Goal: Information Seeking & Learning: Learn about a topic

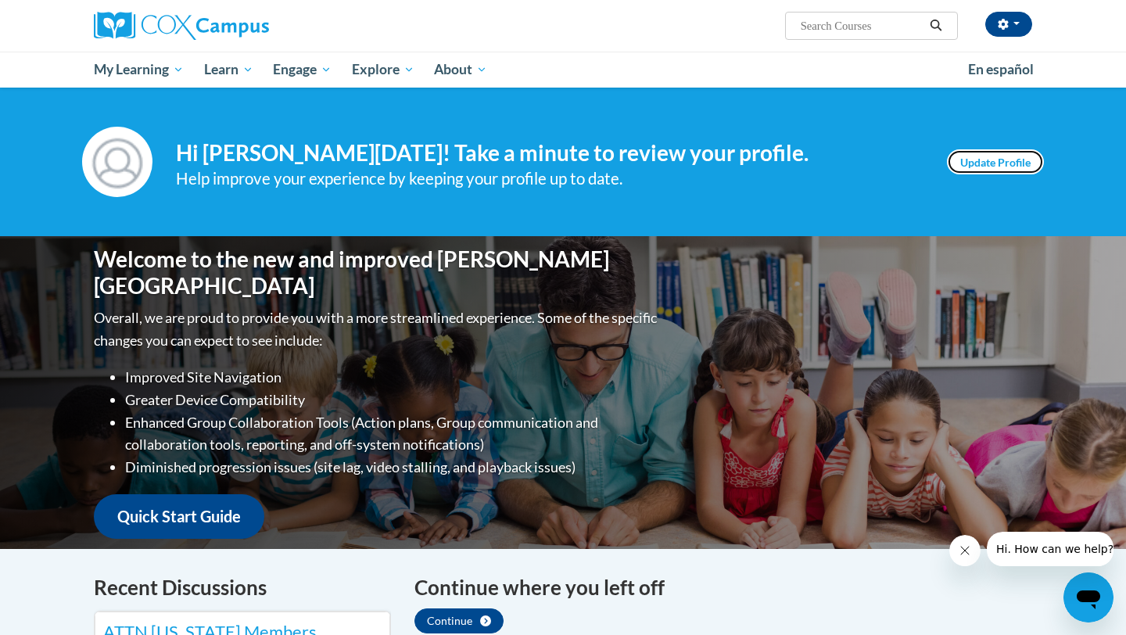
click at [992, 163] on link "Update Profile" at bounding box center [995, 161] width 97 height 25
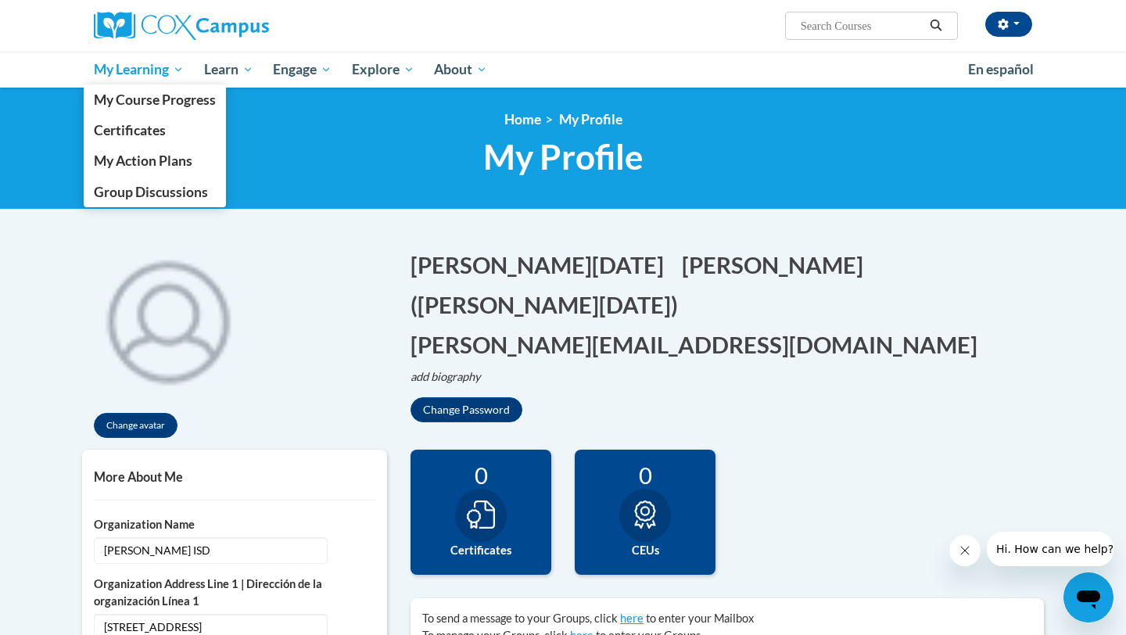
click at [150, 73] on span "My Learning" at bounding box center [139, 69] width 90 height 19
click at [153, 95] on span "My Course Progress" at bounding box center [155, 99] width 122 height 16
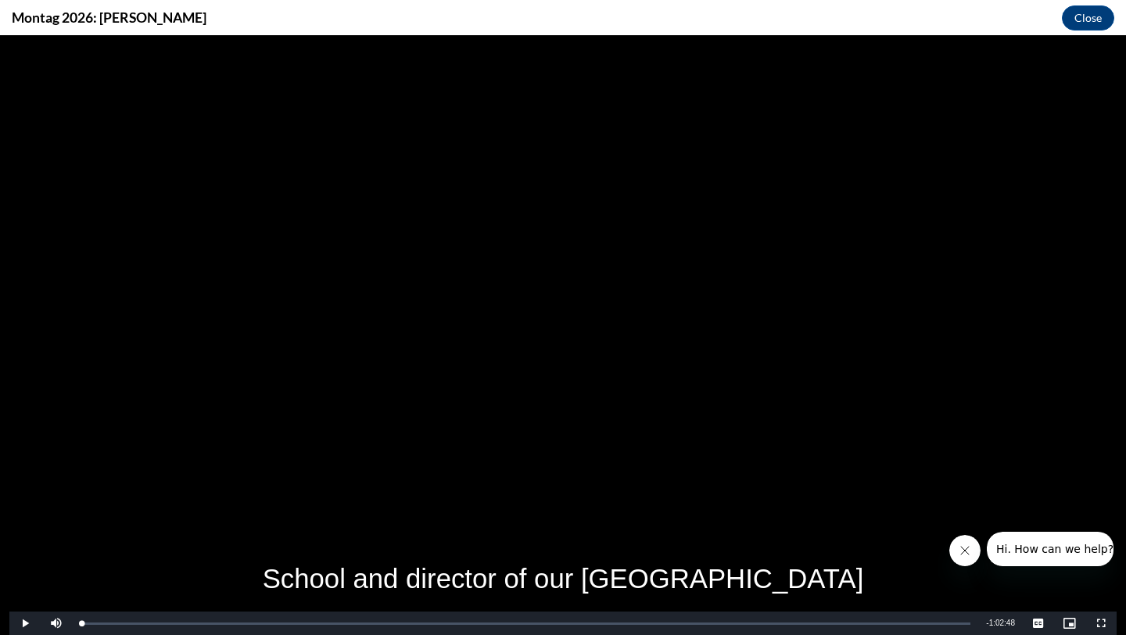
click at [24, 623] on span "Video Player" at bounding box center [24, 623] width 31 height 0
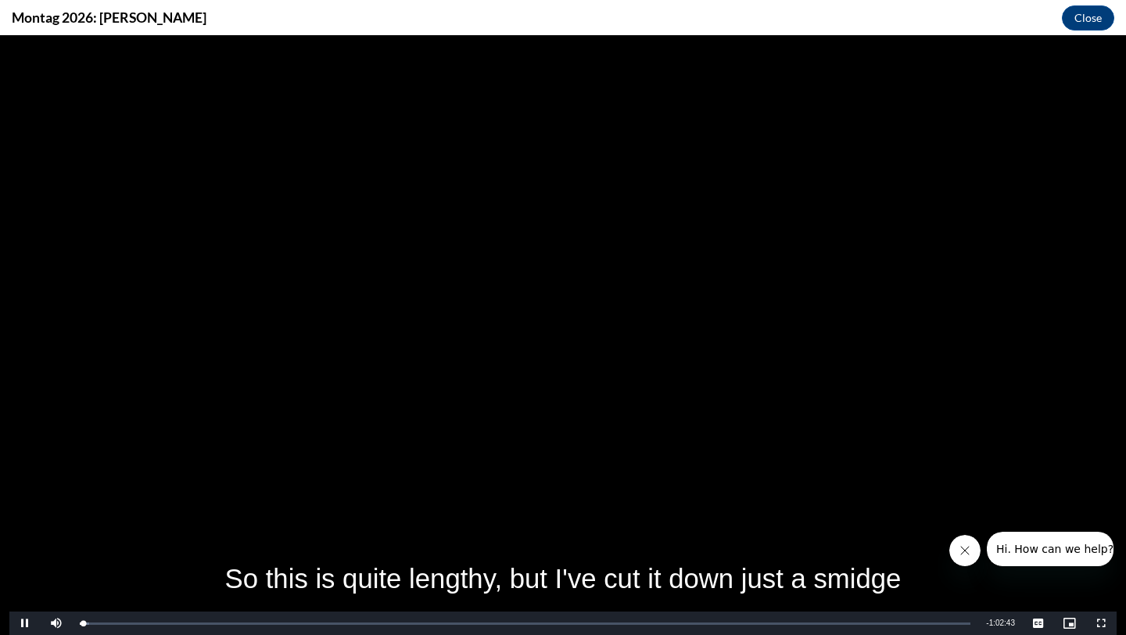
click at [966, 555] on icon "Close message from company" at bounding box center [965, 550] width 13 height 13
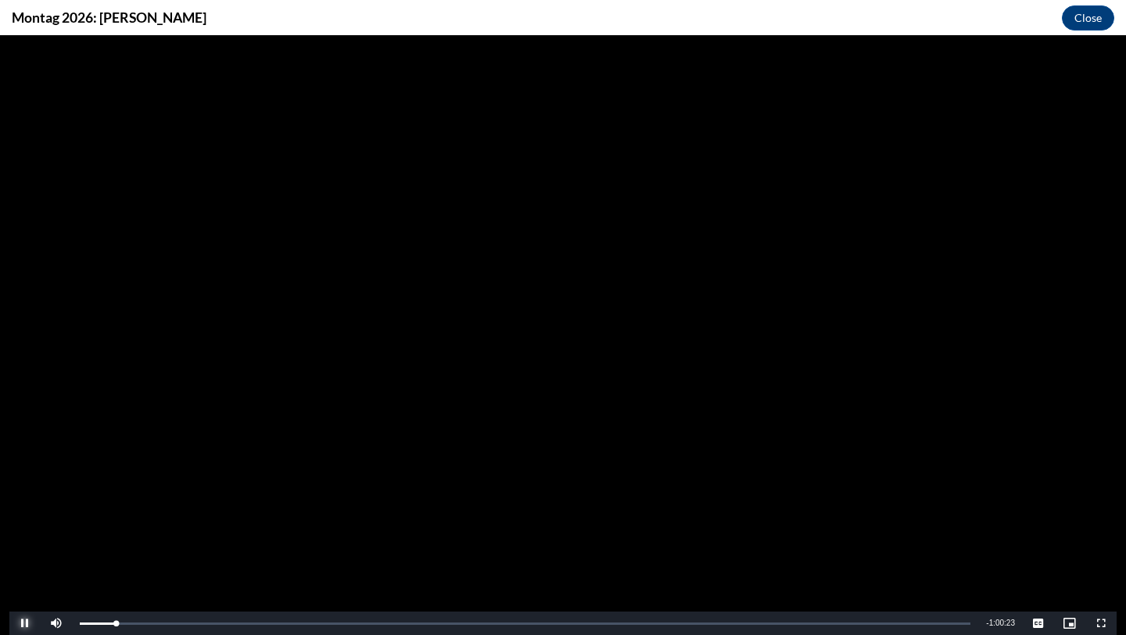
click at [27, 623] on span "Video Player" at bounding box center [24, 623] width 31 height 0
